Goal: Task Accomplishment & Management: Complete application form

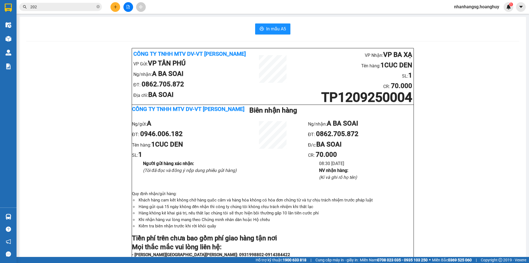
click at [80, 5] on input "202" at bounding box center [62, 7] width 65 height 6
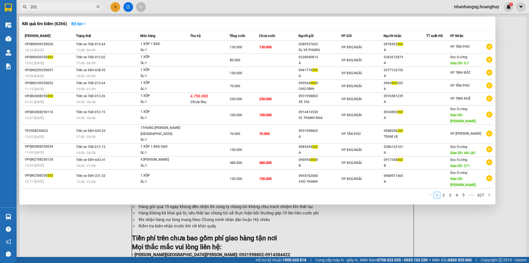
click at [80, 5] on input "202" at bounding box center [62, 7] width 65 height 6
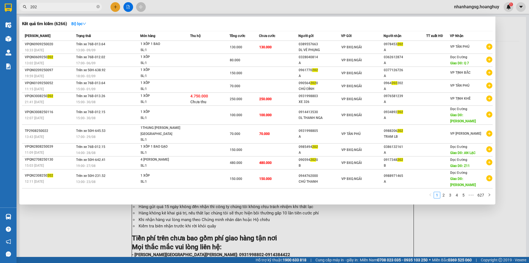
click at [80, 5] on input "202" at bounding box center [62, 7] width 65 height 6
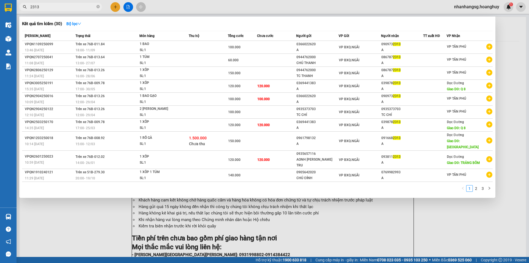
type input "2313"
click at [113, 8] on div at bounding box center [264, 131] width 529 height 263
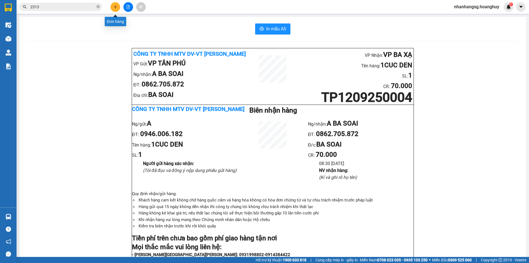
click at [115, 10] on button at bounding box center [116, 7] width 10 height 10
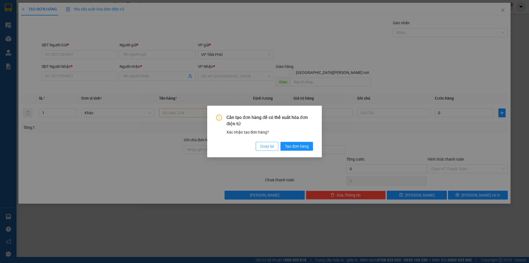
click at [271, 147] on span "Quay lại" at bounding box center [267, 146] width 14 height 6
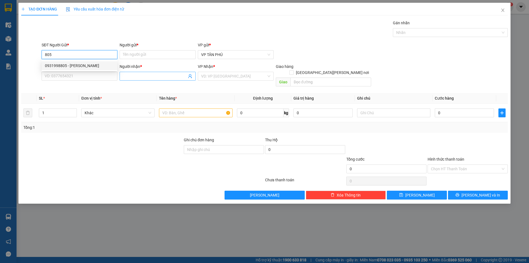
type input "805"
click at [127, 76] on input "Người nhận *" at bounding box center [155, 76] width 64 height 6
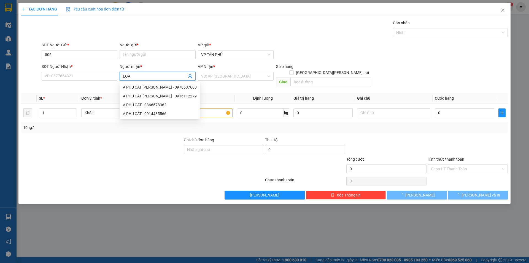
type input "LOAN"
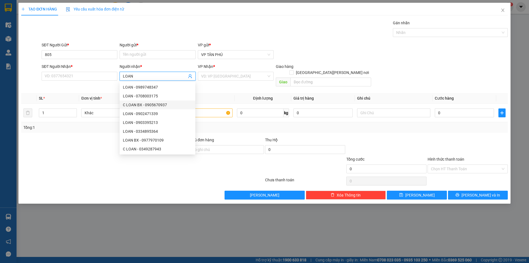
click at [146, 104] on div "C LOAN BX - 0905670937" at bounding box center [157, 105] width 69 height 6
type input "0905670937"
click at [146, 104] on div "C LOAN BX - 0905670937" at bounding box center [157, 105] width 69 height 6
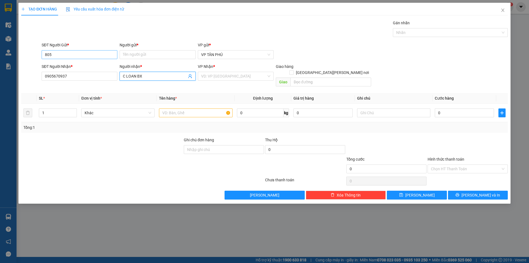
type input "C LOAN BX"
click at [74, 56] on input "805" at bounding box center [80, 54] width 76 height 9
click at [75, 66] on div "0931998805 - [PERSON_NAME]" at bounding box center [79, 66] width 69 height 6
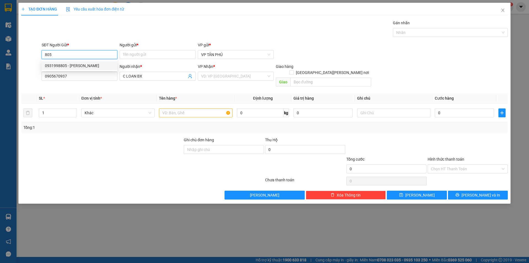
type input "0931998805"
type input "PV THANH"
click at [75, 66] on div "0931998805 - [PERSON_NAME]" at bounding box center [79, 66] width 69 height 6
click at [210, 75] on input "search" at bounding box center [233, 76] width 65 height 8
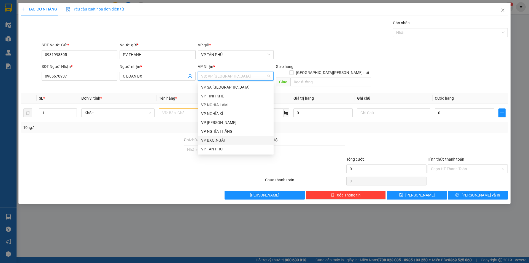
click at [217, 139] on div "VP BXQ.NGÃI" at bounding box center [235, 140] width 69 height 6
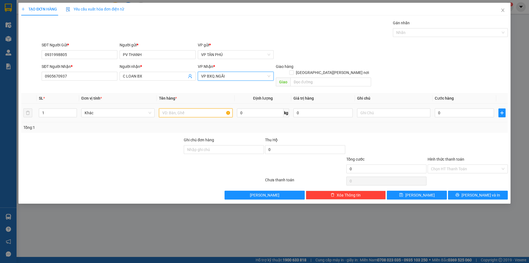
click at [177, 108] on input "text" at bounding box center [195, 112] width 73 height 9
type input "1BAO"
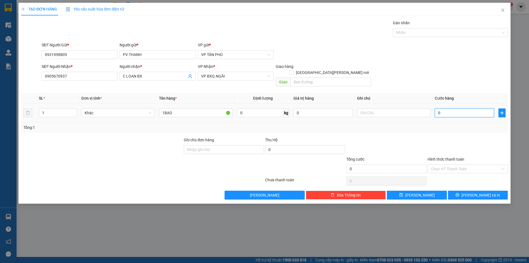
click at [455, 108] on input "0" at bounding box center [464, 112] width 59 height 9
type input "1"
type input "15"
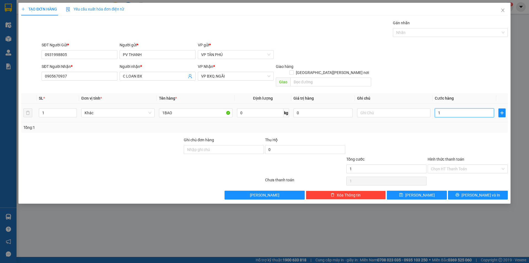
type input "15"
type input "150"
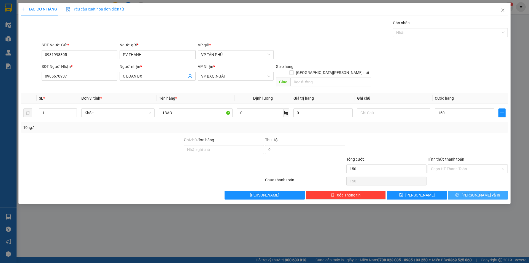
click at [475, 192] on span "[PERSON_NAME] và In" at bounding box center [481, 195] width 39 height 6
type input "150.000"
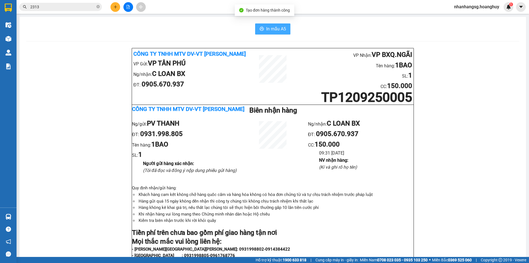
click at [270, 26] on span "In mẫu A5" at bounding box center [276, 28] width 20 height 7
click at [117, 8] on icon "plus" at bounding box center [116, 7] width 4 height 4
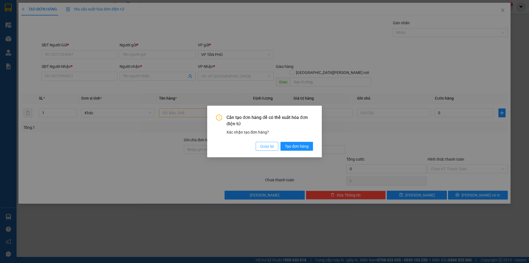
click at [267, 146] on span "Quay lại" at bounding box center [267, 146] width 14 height 6
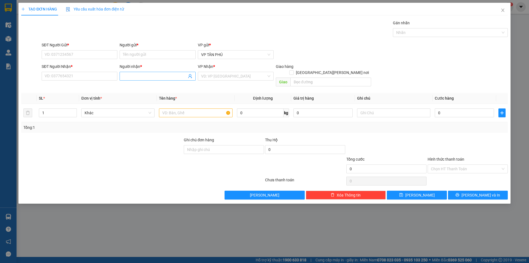
click at [143, 77] on input "Người nhận *" at bounding box center [155, 76] width 64 height 6
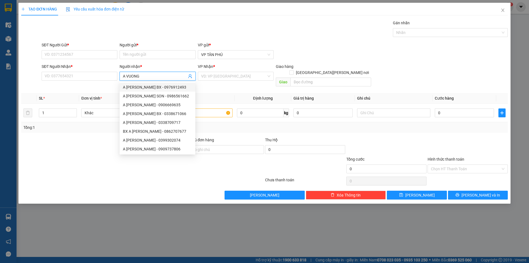
click at [149, 74] on input "A VUONG" at bounding box center [155, 76] width 64 height 6
click at [150, 74] on input "A VUONG" at bounding box center [155, 76] width 64 height 6
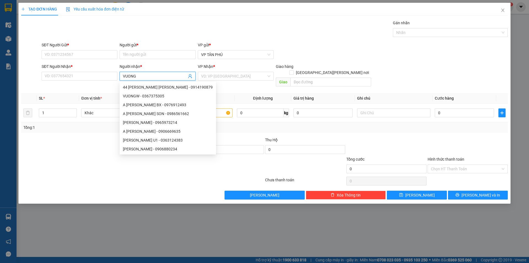
click at [150, 74] on input "VUONG" at bounding box center [155, 76] width 64 height 6
type input "VUONG"
click at [85, 74] on input "SĐT Người Nhận *" at bounding box center [80, 76] width 76 height 9
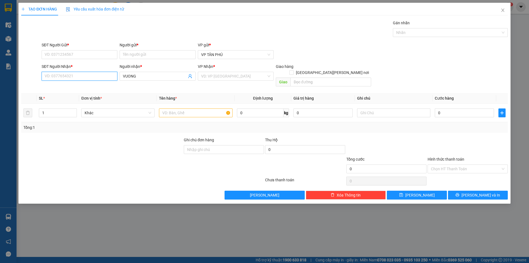
type input "0"
click at [85, 85] on div "0906556096 - A [PERSON_NAME] BX" at bounding box center [79, 87] width 69 height 6
type input "0906556096"
type input "A VUONG BX"
click at [85, 85] on div "0906556096 - A [PERSON_NAME] BX" at bounding box center [79, 87] width 69 height 6
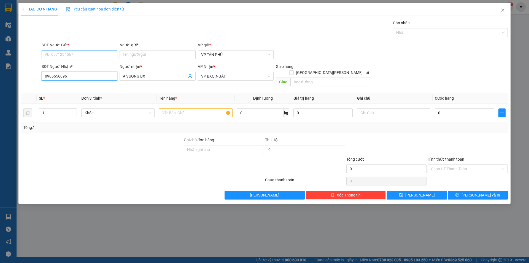
type input "0906556096"
click at [81, 57] on input "SĐT Người Gửi *" at bounding box center [80, 54] width 76 height 9
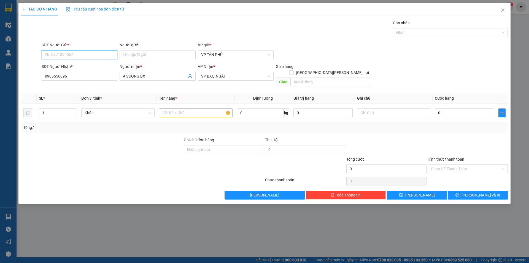
click at [81, 57] on input "SĐT Người Gửi *" at bounding box center [80, 54] width 76 height 9
click at [73, 74] on div "0962264738 - A" at bounding box center [79, 74] width 69 height 6
type input "0962264738"
type input "A"
click at [73, 74] on input "0906556096" at bounding box center [80, 76] width 76 height 9
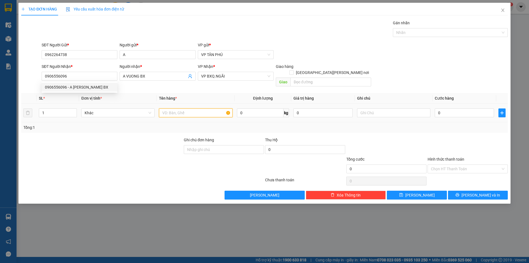
click at [206, 108] on input "text" at bounding box center [195, 112] width 73 height 9
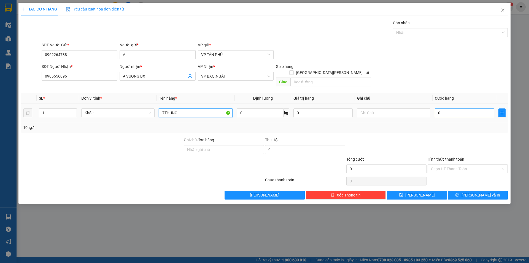
type input "7THUNG"
click at [442, 108] on input "0" at bounding box center [464, 112] width 59 height 9
type input "4"
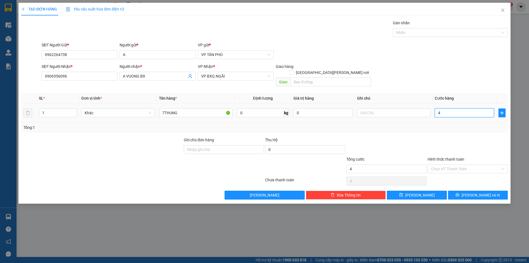
type input "42"
type input "420"
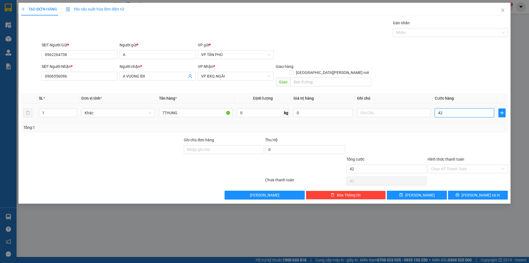
type input "420"
type input "420.000"
click at [466, 190] on button "[PERSON_NAME] và In" at bounding box center [478, 194] width 60 height 9
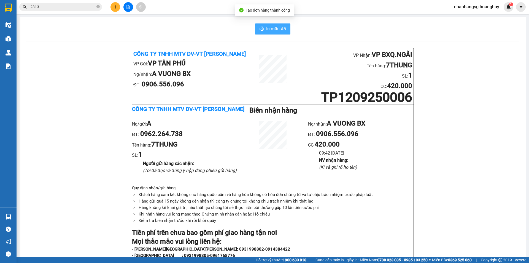
click at [268, 25] on button "In mẫu A5" at bounding box center [272, 28] width 35 height 11
click at [43, 5] on input "2313" at bounding box center [62, 7] width 65 height 6
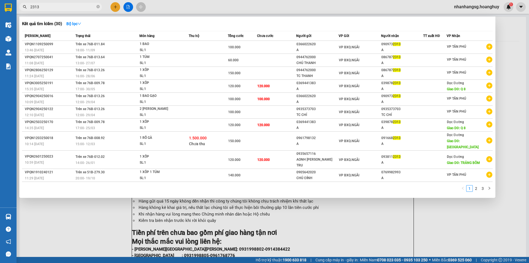
click at [43, 5] on input "2313" at bounding box center [62, 7] width 65 height 6
click at [44, 5] on input "2313" at bounding box center [62, 7] width 65 height 6
type input "9682"
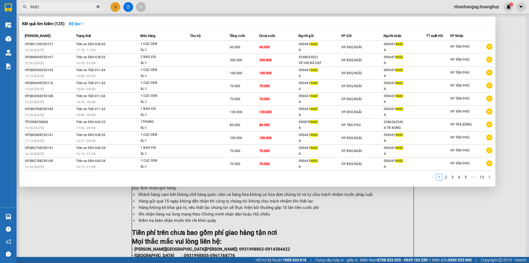
click at [97, 7] on icon "close-circle" at bounding box center [97, 6] width 3 height 3
click at [97, 7] on span at bounding box center [97, 7] width 3 height 6
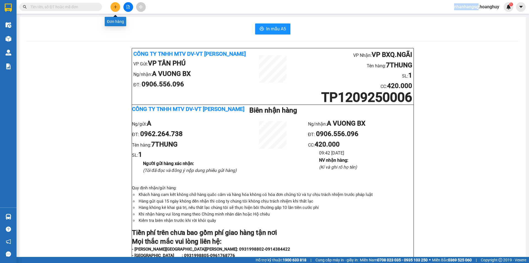
click at [111, 7] on button at bounding box center [116, 7] width 10 height 10
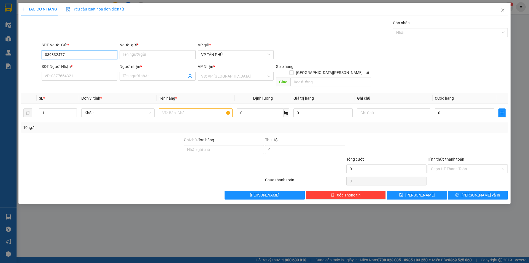
type input "0393324775"
click at [69, 67] on div "0393324775 - A" at bounding box center [79, 66] width 69 height 6
type input "A"
type input "0356593793"
type input "A BMY"
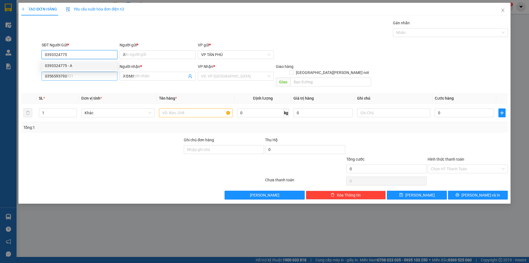
drag, startPoint x: 69, startPoint y: 67, endPoint x: 74, endPoint y: 72, distance: 7.0
click at [69, 67] on div "0393324775 - A" at bounding box center [79, 66] width 69 height 6
type input "0393324775"
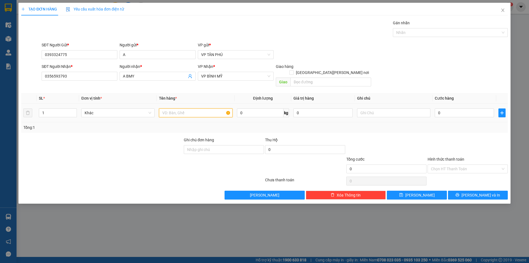
click at [194, 108] on input "text" at bounding box center [195, 112] width 73 height 9
type input "1BI GIAY TO"
click at [453, 108] on input "0" at bounding box center [464, 112] width 59 height 9
type input "50"
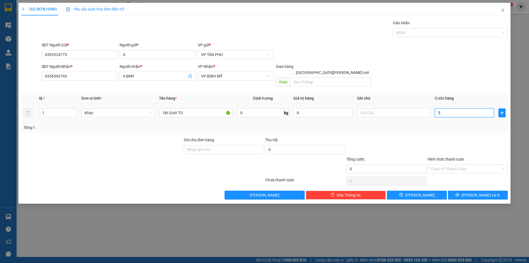
type input "50"
click at [446, 165] on input "Hình thức thanh toán" at bounding box center [466, 169] width 70 height 8
type input "50.000"
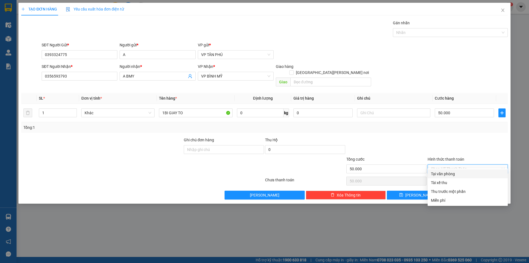
click at [448, 173] on div "Tại văn phòng" at bounding box center [468, 174] width 74 height 6
type input "0"
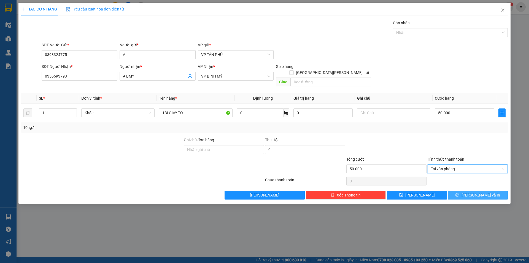
click at [456, 190] on button "[PERSON_NAME] và In" at bounding box center [478, 194] width 60 height 9
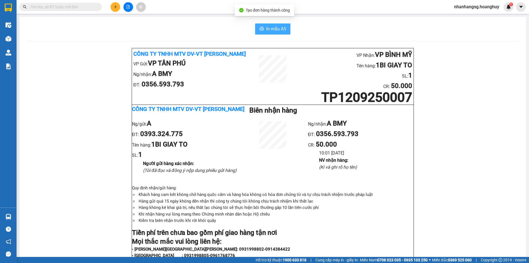
click at [271, 31] on span "In mẫu A5" at bounding box center [276, 28] width 20 height 7
click at [114, 5] on icon "plus" at bounding box center [116, 7] width 4 height 4
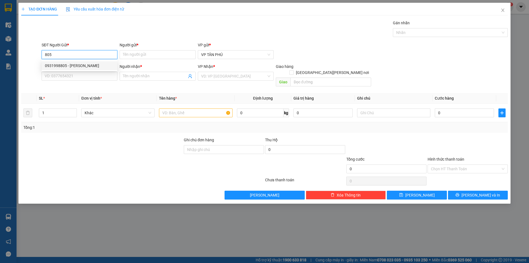
click at [90, 64] on div "0931998805 - [PERSON_NAME]" at bounding box center [79, 66] width 69 height 6
type input "0931998805"
type input "PV THANH"
type input "0981129134"
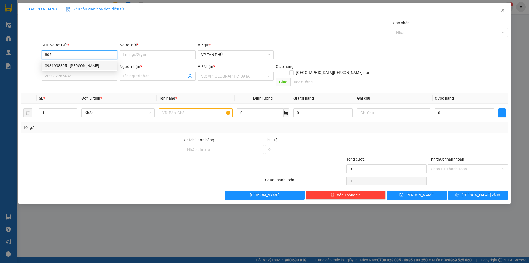
type input "MO DUC"
type input "0931998805"
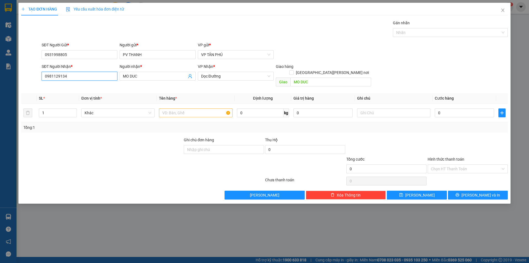
click at [92, 76] on input "0981129134" at bounding box center [80, 76] width 76 height 9
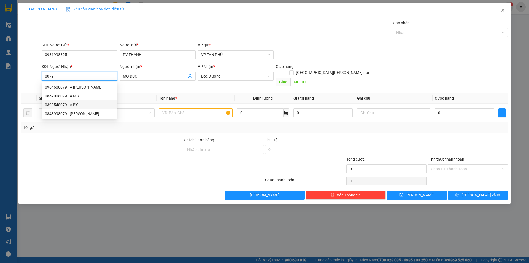
click at [64, 104] on div "0393548079 - A BX" at bounding box center [79, 105] width 69 height 6
type input "0393548079"
click at [64, 109] on input "1" at bounding box center [57, 113] width 37 height 8
type input "A BX"
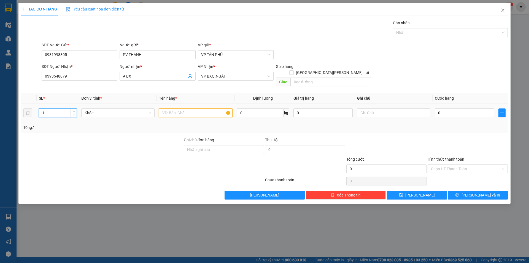
click at [173, 108] on input "text" at bounding box center [195, 112] width 73 height 9
type input "1CUC DEN"
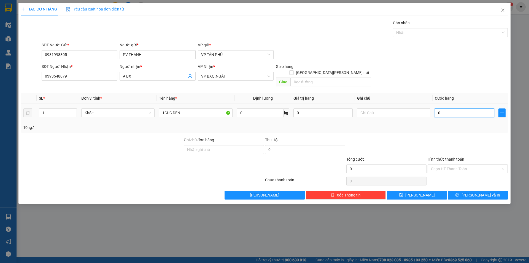
click at [442, 108] on input "0" at bounding box center [464, 112] width 59 height 9
type input "1"
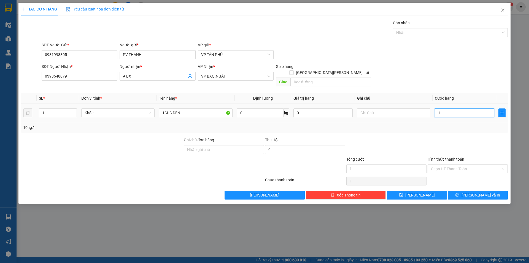
type input "12"
type input "120"
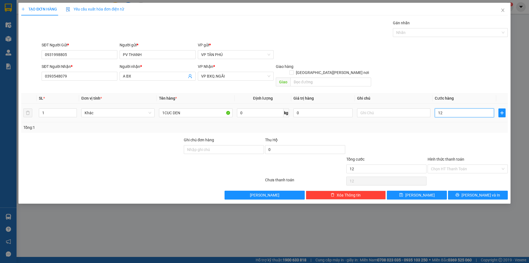
type input "120"
type input "120.000"
click at [468, 190] on button "[PERSON_NAME] và In" at bounding box center [478, 194] width 60 height 9
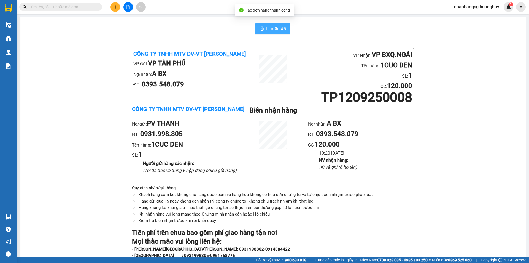
click at [278, 26] on span "In mẫu A5" at bounding box center [276, 28] width 20 height 7
click at [79, 9] on input "text" at bounding box center [62, 7] width 65 height 6
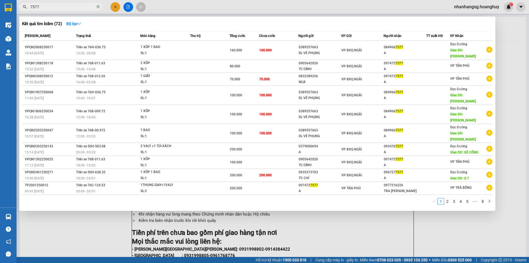
type input "7577"
